Goal: Task Accomplishment & Management: Use online tool/utility

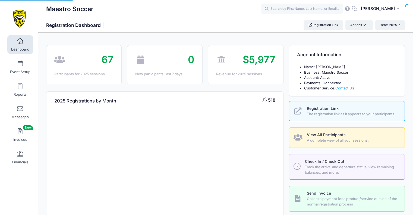
select select
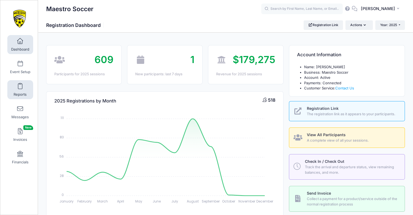
click at [20, 91] on link "Reports" at bounding box center [20, 89] width 26 height 19
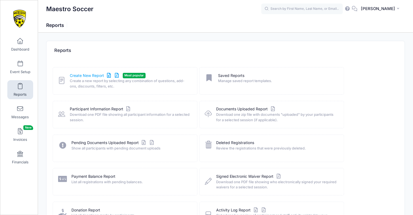
click at [84, 75] on link "Create New Report" at bounding box center [95, 76] width 50 height 6
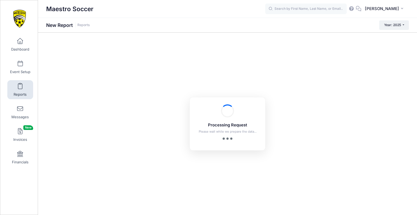
checkbox input "true"
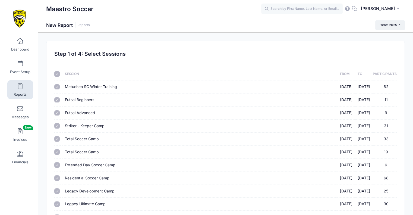
click at [58, 74] on input "checkbox" at bounding box center [56, 73] width 5 height 5
checkbox input "false"
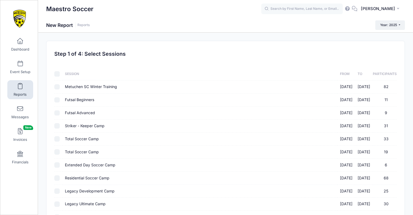
checkbox input "false"
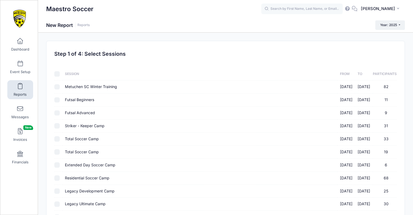
checkbox input "false"
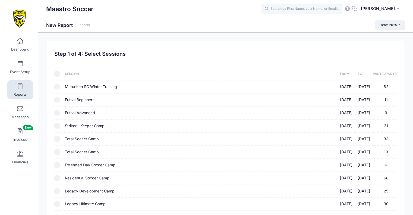
checkbox input "false"
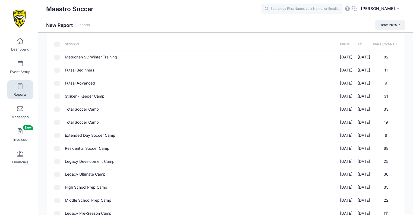
scroll to position [128, 0]
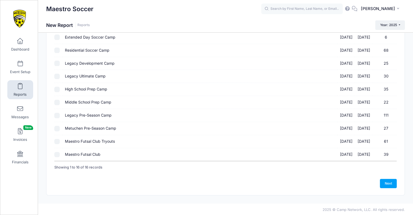
click at [57, 153] on input "Maestro Futsal Club [DATE] - [DATE] 39" at bounding box center [56, 154] width 5 height 5
checkbox input "true"
click at [391, 179] on link "Next" at bounding box center [388, 183] width 17 height 9
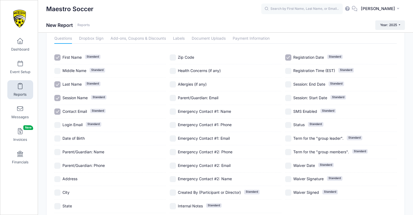
scroll to position [54, 0]
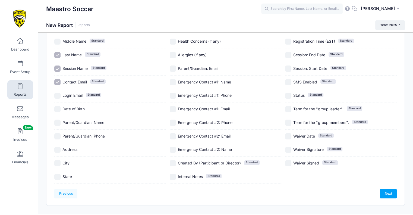
click at [58, 109] on input "Date of Birth" at bounding box center [57, 109] width 6 height 6
checkbox input "true"
click at [58, 67] on input "Session Name Standard" at bounding box center [57, 68] width 6 height 6
drag, startPoint x: 60, startPoint y: 67, endPoint x: 118, endPoint y: 91, distance: 62.9
click at [60, 68] on input "Session Name Standard" at bounding box center [57, 68] width 6 height 6
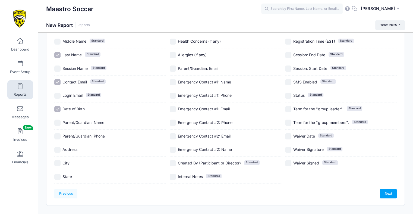
checkbox input "true"
click at [388, 193] on link "Next" at bounding box center [388, 193] width 17 height 9
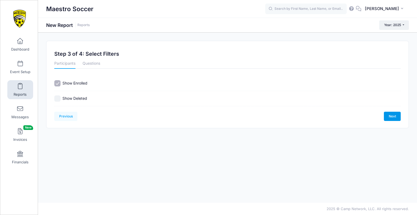
click at [394, 114] on link "Next" at bounding box center [392, 116] width 17 height 9
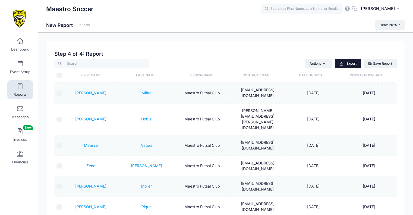
click at [351, 63] on button "Export" at bounding box center [348, 63] width 26 height 9
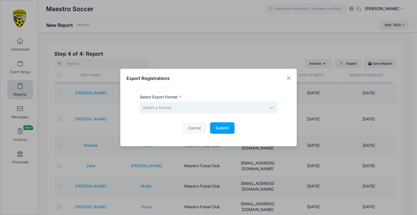
click at [221, 110] on span "Select a format" at bounding box center [209, 107] width 138 height 12
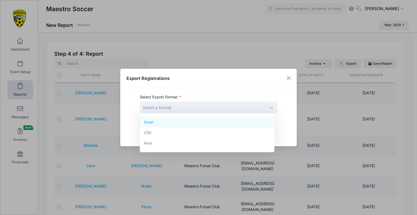
select select "excel"
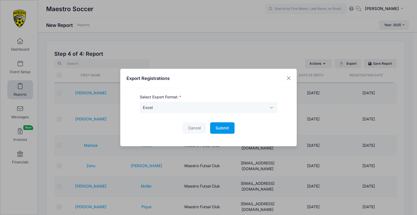
click at [230, 128] on button "Submit Please wait..." at bounding box center [222, 128] width 24 height 12
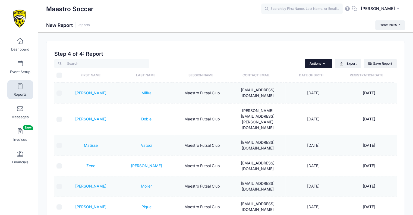
click at [318, 62] on button "Actions" at bounding box center [318, 63] width 27 height 9
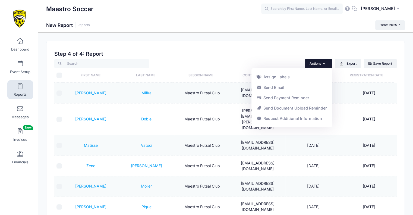
click at [272, 61] on div "Actions Assign Labels Send Email Send Payment Reminder Send Document Upload Rem…" at bounding box center [304, 63] width 184 height 9
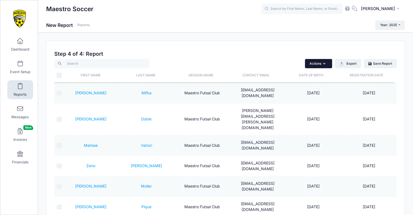
click at [317, 61] on button "Actions" at bounding box center [318, 63] width 27 height 9
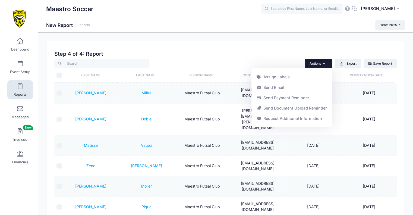
click at [291, 51] on h2 "Step 4 of 4: Report" at bounding box center [225, 54] width 342 height 6
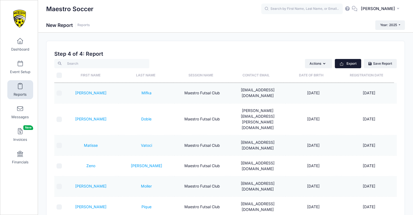
click at [336, 61] on button "Export" at bounding box center [348, 63] width 26 height 9
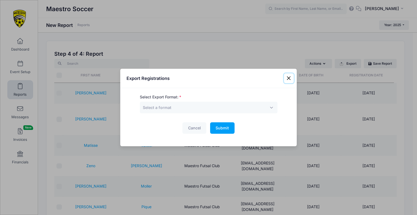
click at [288, 76] on button "Close" at bounding box center [289, 78] width 10 height 10
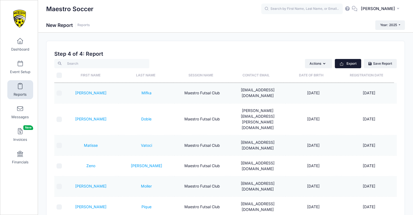
scroll to position [64, 0]
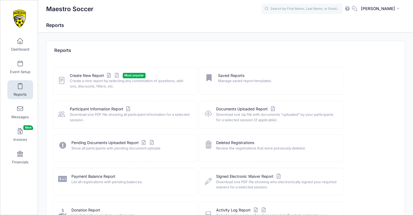
click at [90, 70] on div "Create New Report Most popular Create a new report by selecting any combination…" at bounding box center [125, 80] width 145 height 27
click at [90, 74] on link "Create New Report" at bounding box center [95, 76] width 50 height 6
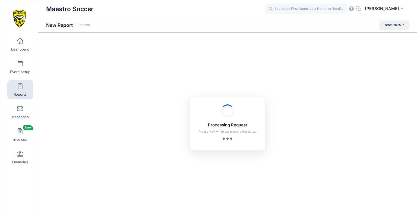
checkbox input "true"
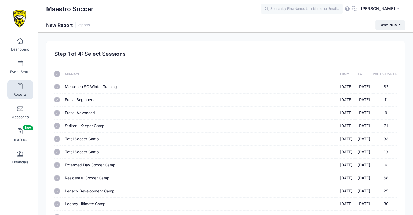
click at [57, 74] on input "checkbox" at bounding box center [56, 73] width 5 height 5
checkbox input "false"
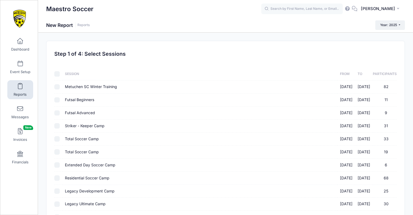
checkbox input "false"
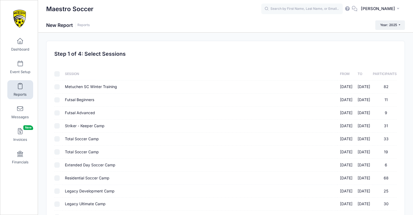
checkbox input "false"
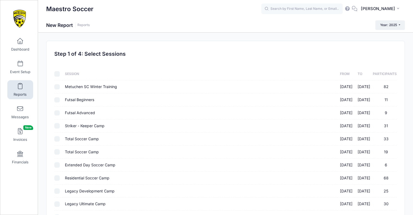
checkbox input "false"
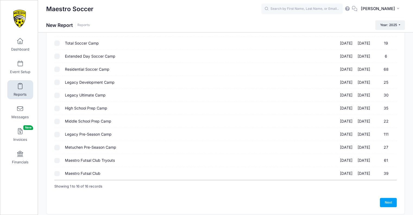
scroll to position [128, 0]
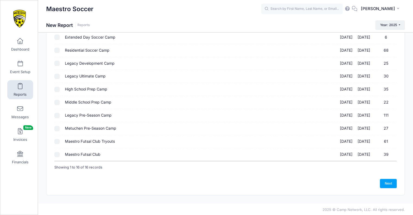
click at [58, 153] on input "Maestro Futsal Club [DATE] - [DATE] 39" at bounding box center [56, 154] width 5 height 5
checkbox input "true"
click at [389, 188] on div "Previous Next Step 1 of 4: Select Sessions 1 Select Sessions 2 Select Informati…" at bounding box center [225, 53] width 358 height 281
click at [387, 184] on link "Next" at bounding box center [388, 183] width 17 height 9
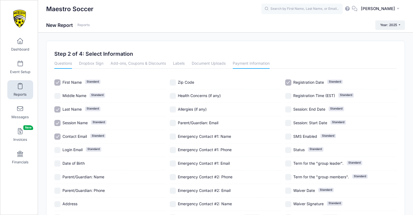
click at [241, 61] on link "Payment Information" at bounding box center [251, 64] width 37 height 10
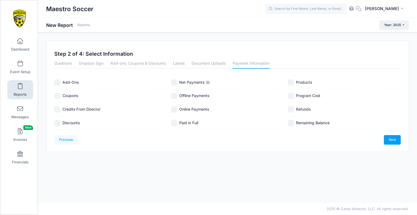
click at [174, 80] on input "Net Payments" at bounding box center [174, 82] width 6 height 6
checkbox input "true"
click at [174, 109] on input "Online Payments" at bounding box center [174, 109] width 6 height 6
checkbox input "true"
click at [293, 122] on input "Remaining Balance" at bounding box center [291, 123] width 6 height 6
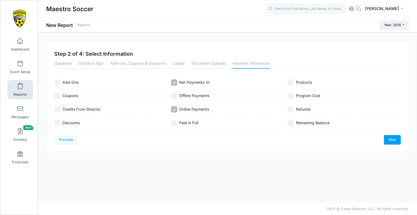
checkbox input "true"
click at [67, 62] on link "Questions" at bounding box center [63, 64] width 18 height 10
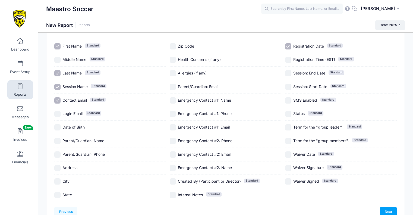
scroll to position [64, 0]
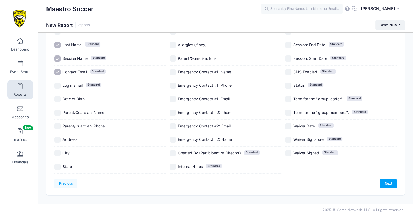
drag, startPoint x: 54, startPoint y: 98, endPoint x: 59, endPoint y: 98, distance: 5.4
click at [57, 98] on div "Questions Dropbox Sign Add-ons, Coupons & Discounts Labels Document Uploads Pay…" at bounding box center [225, 84] width 347 height 179
click at [58, 98] on input "Date of Birth" at bounding box center [57, 99] width 6 height 6
checkbox input "true"
click at [392, 183] on link "Next" at bounding box center [388, 183] width 17 height 9
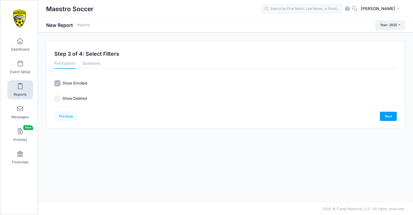
scroll to position [0, 0]
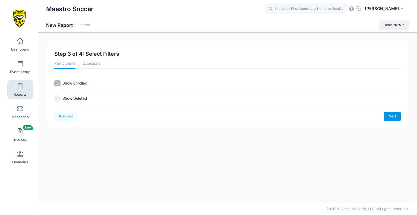
click at [390, 118] on link "Next" at bounding box center [392, 116] width 17 height 9
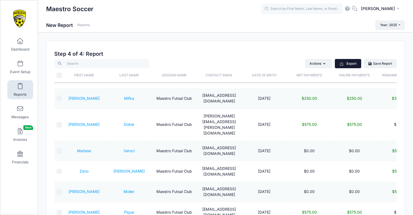
click at [345, 62] on button "Export" at bounding box center [348, 63] width 26 height 9
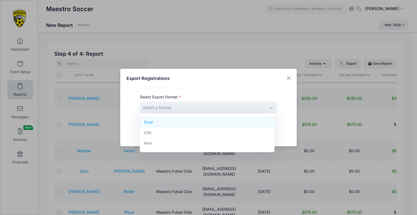
click at [216, 112] on span "Select a format" at bounding box center [209, 107] width 138 height 12
select select "excel"
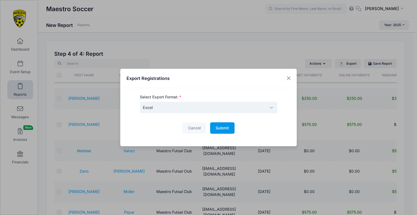
click at [219, 125] on span "Submit" at bounding box center [221, 127] width 13 height 5
